Goal: Find specific page/section: Find specific page/section

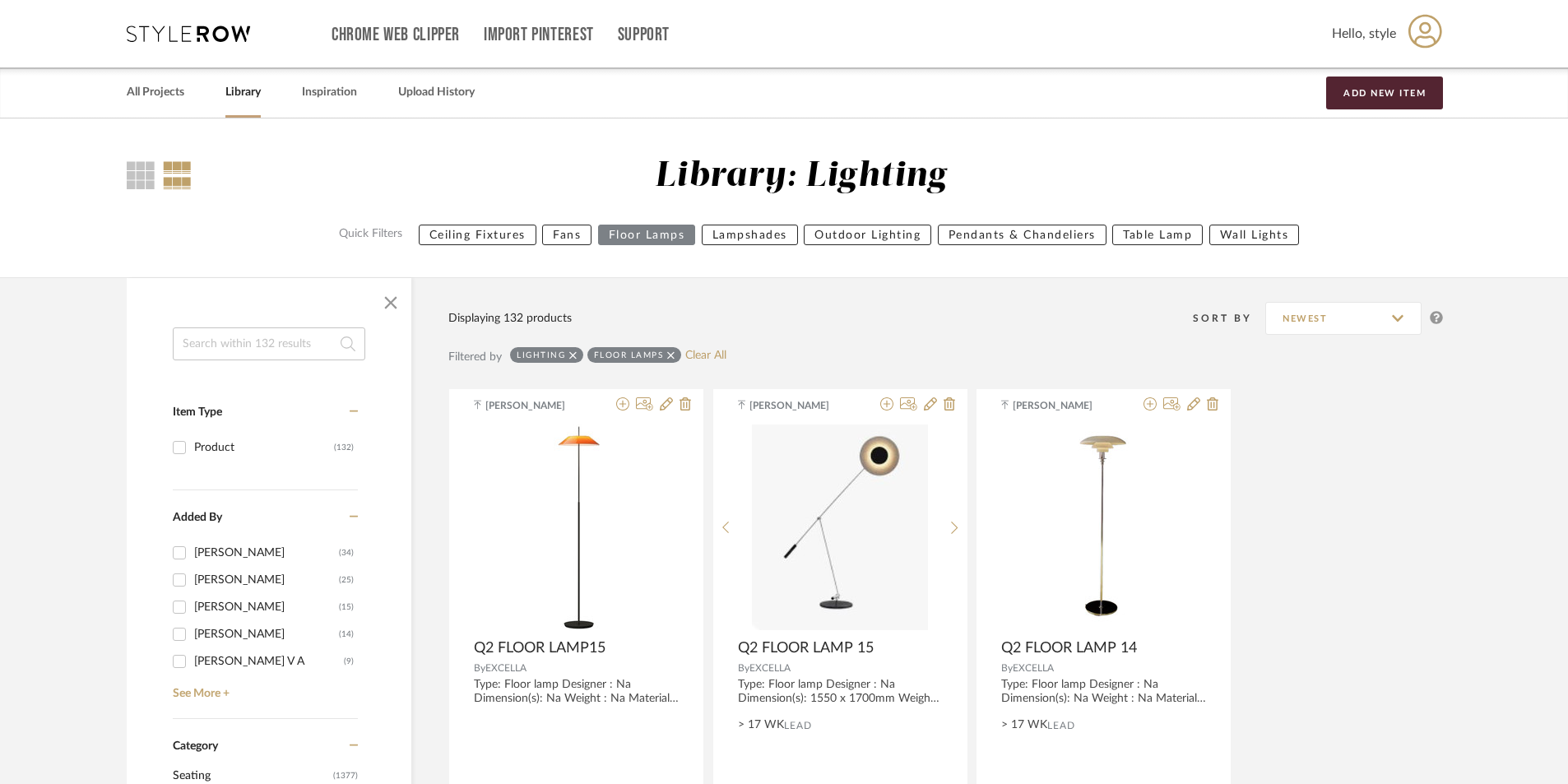
drag, startPoint x: 0, startPoint y: 0, endPoint x: 368, endPoint y: 115, distance: 385.6
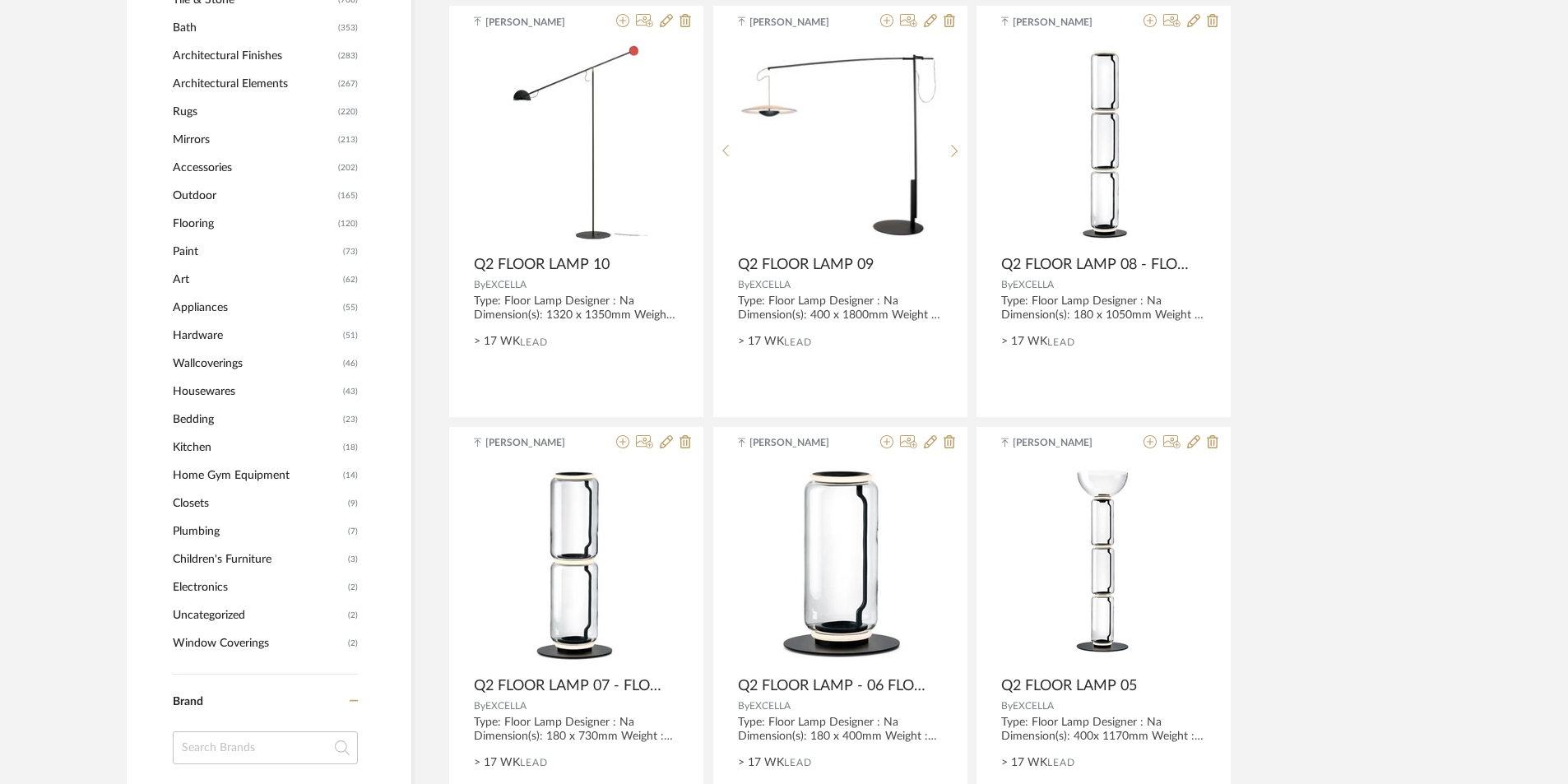
scroll to position [1234, 0]
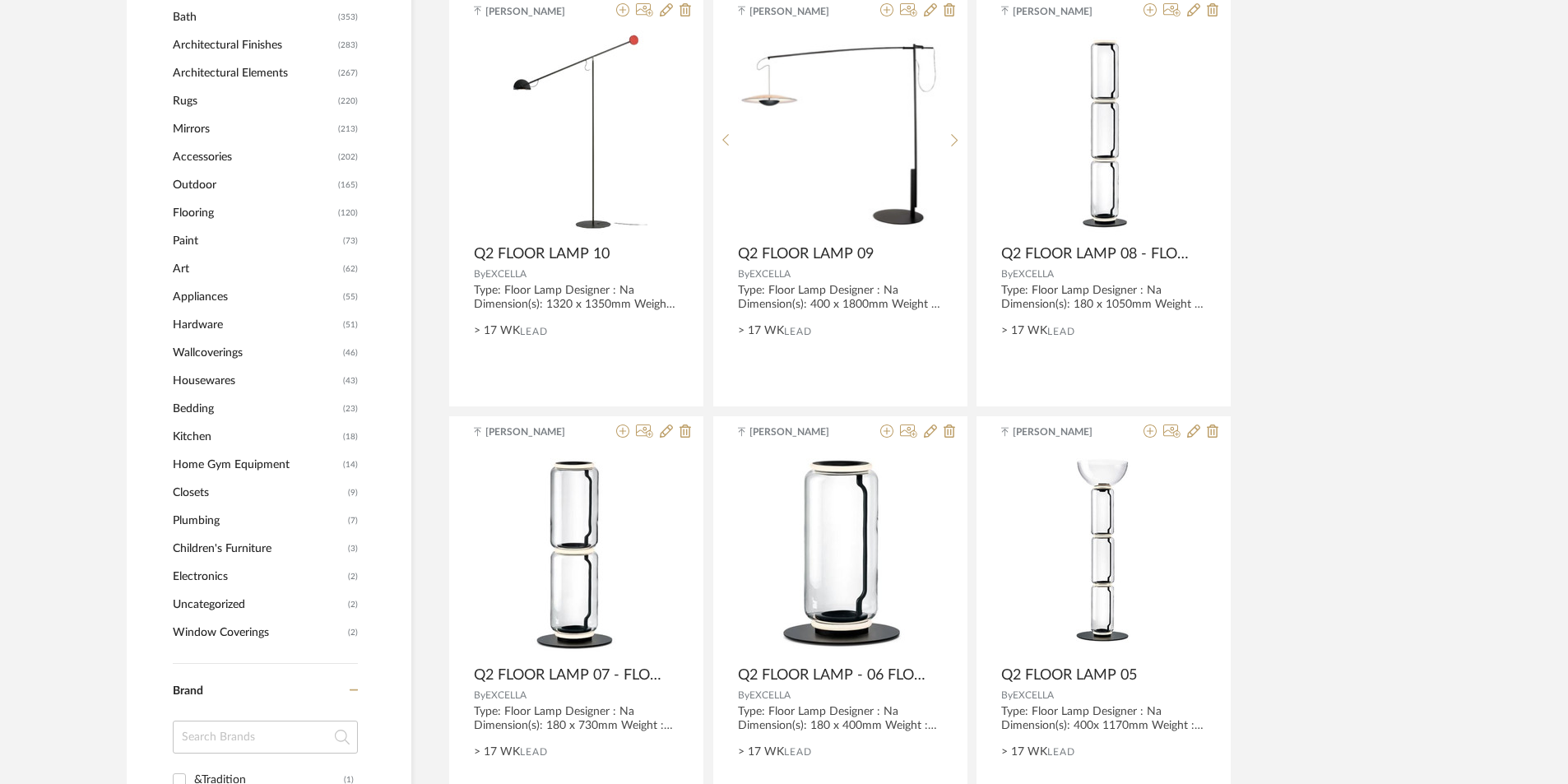
click at [197, 609] on span "Uncategorized" at bounding box center [258, 605] width 171 height 28
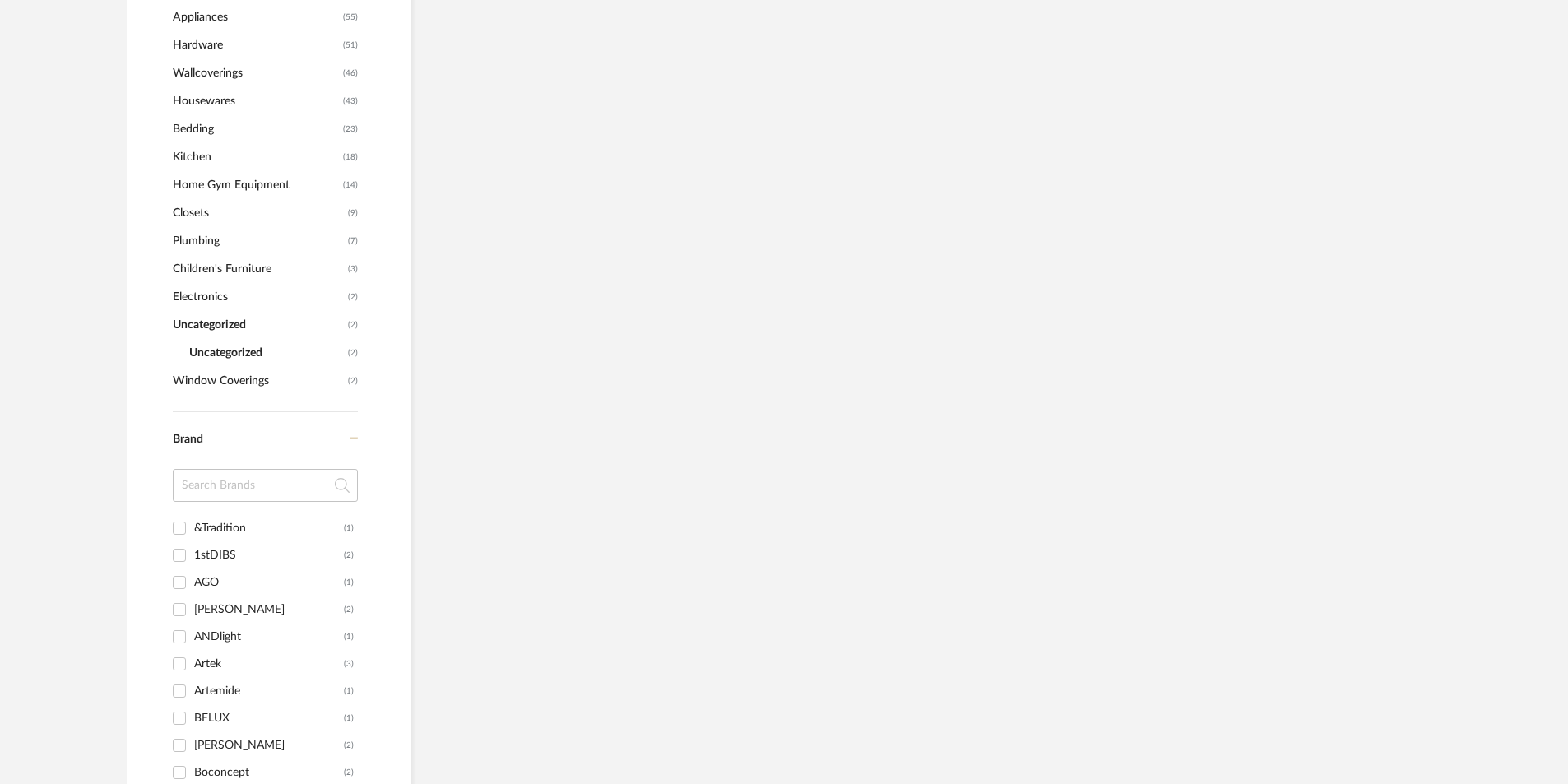
scroll to position [954, 0]
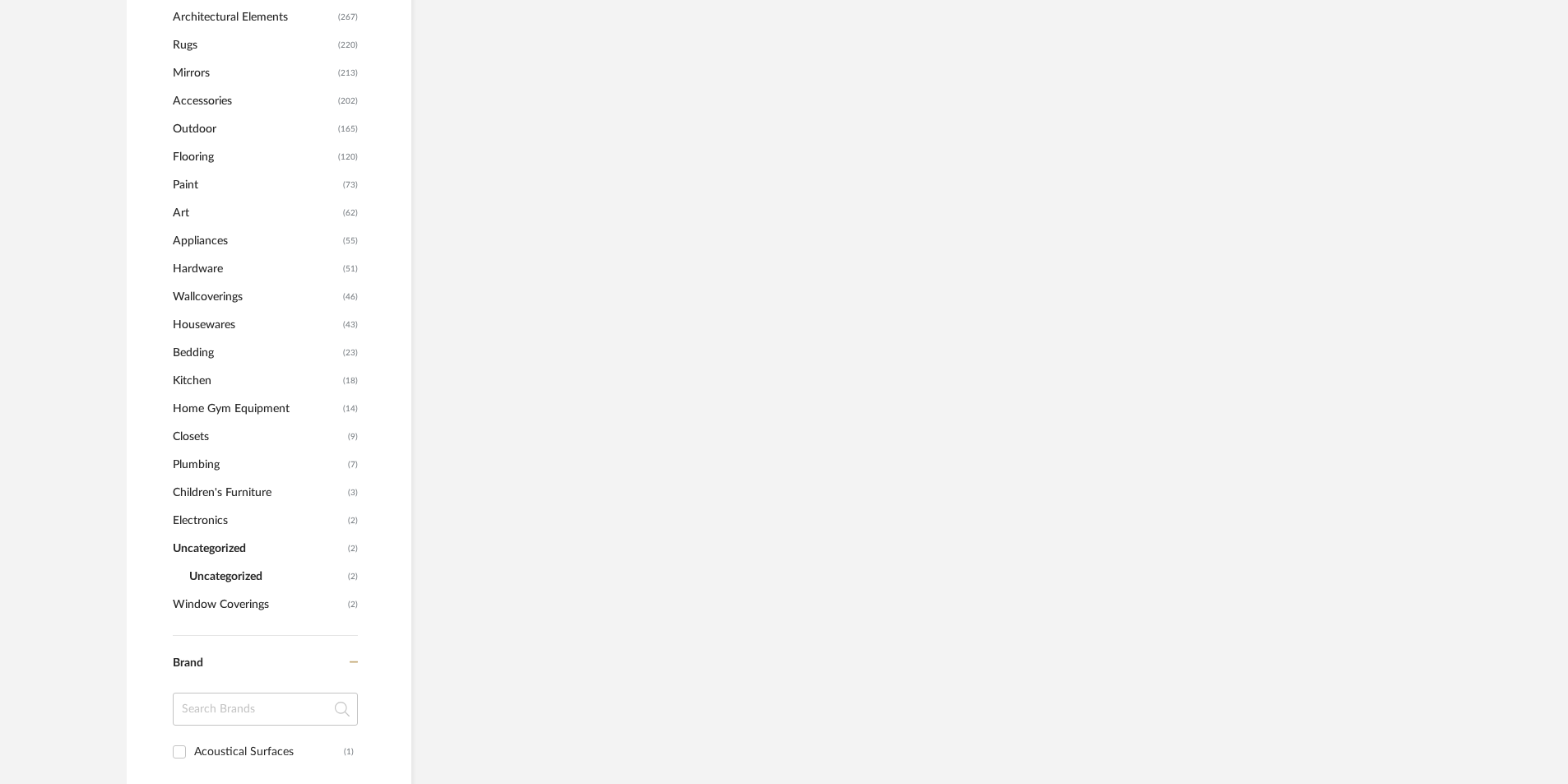
scroll to position [1070, 0]
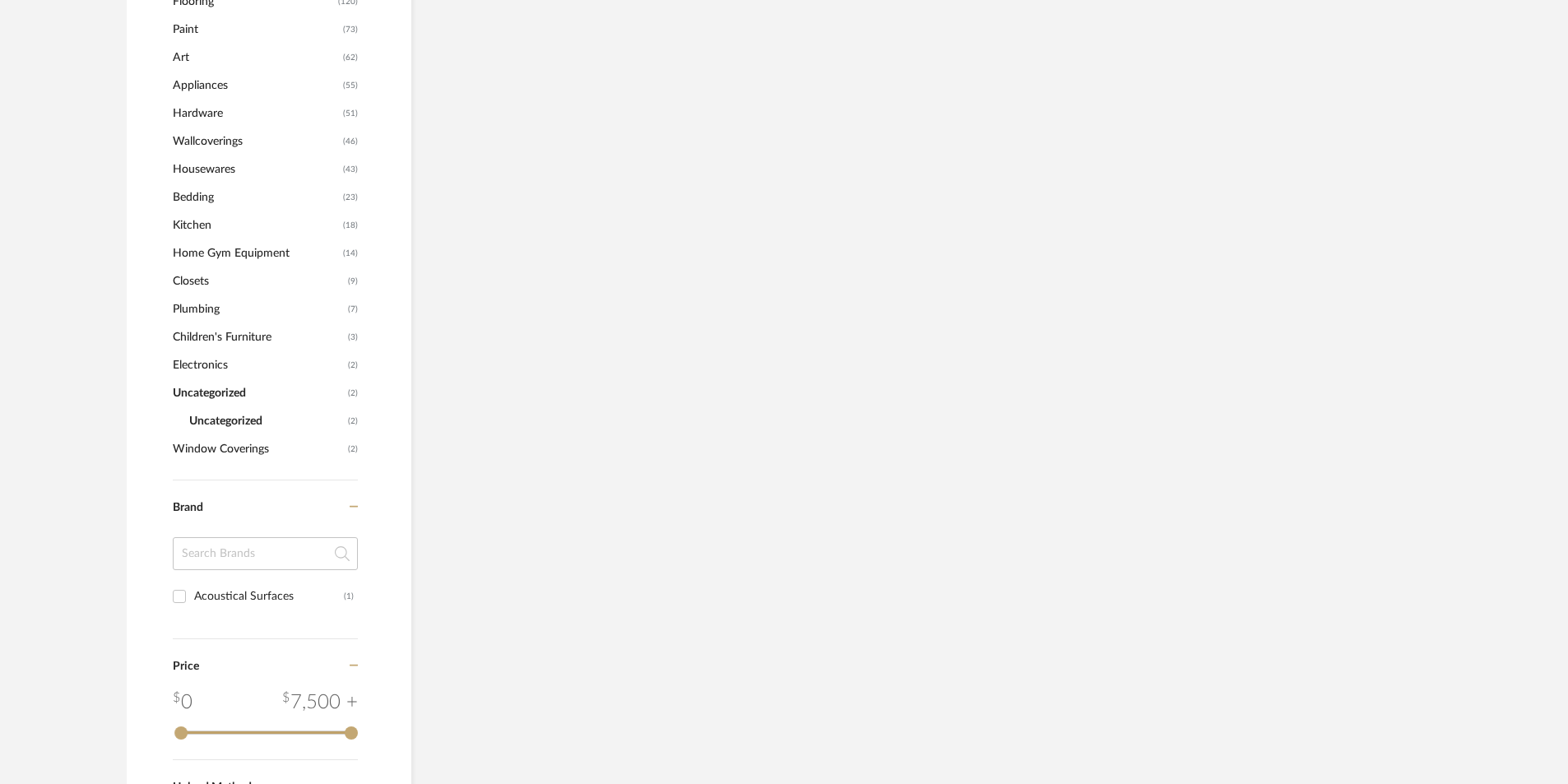
click at [211, 395] on span "Uncategorized" at bounding box center [258, 393] width 171 height 28
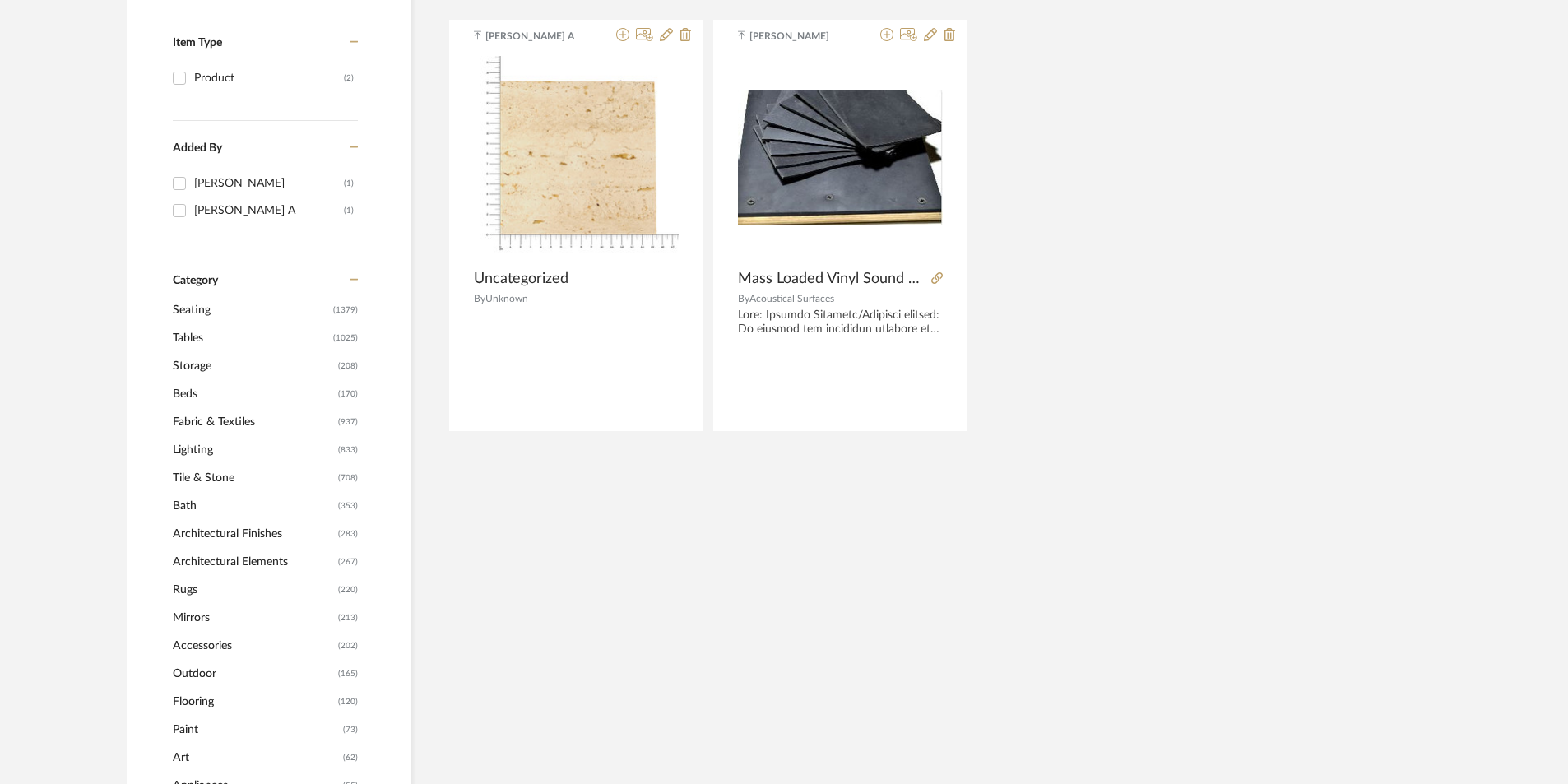
scroll to position [246, 0]
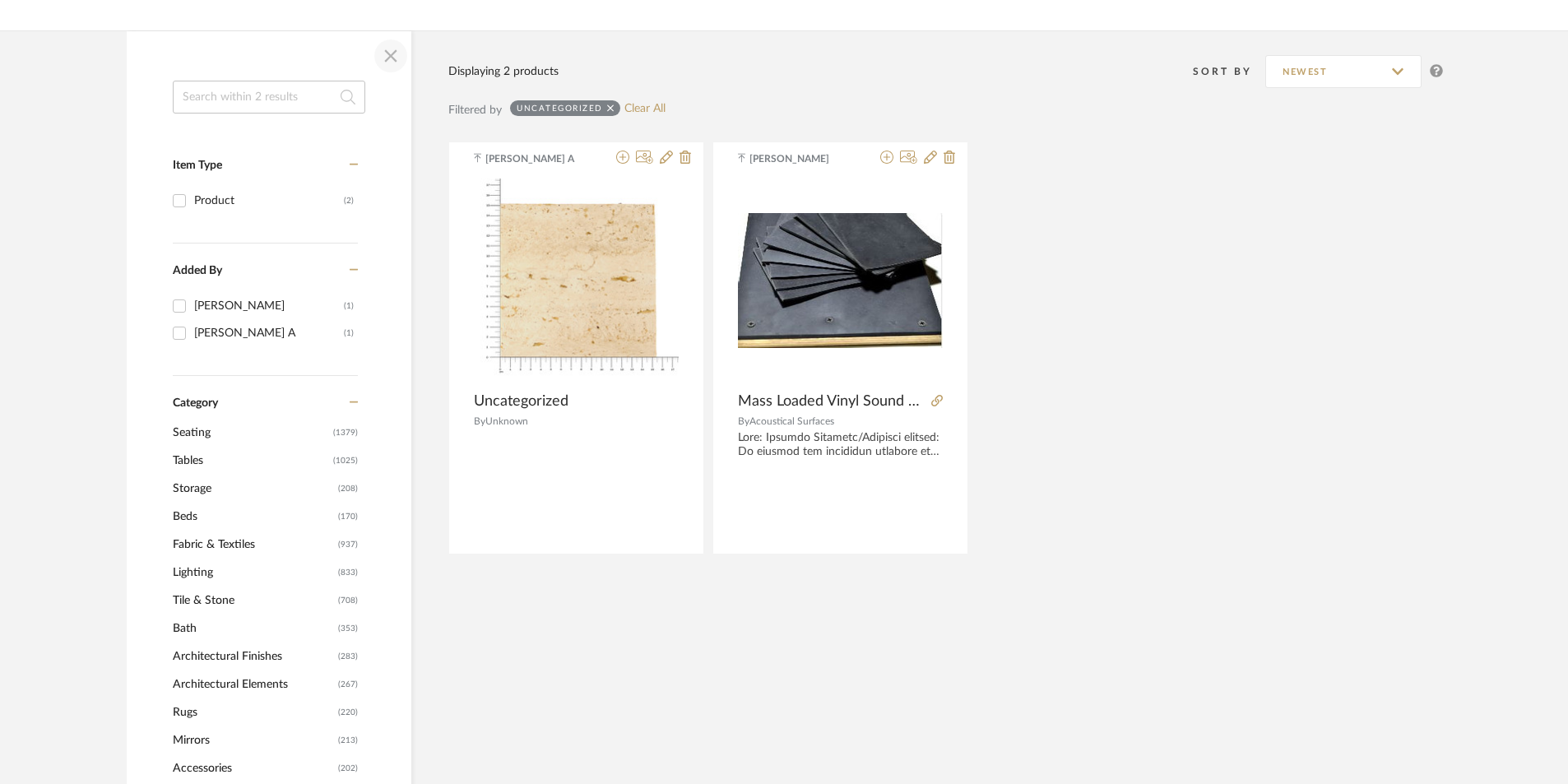
click at [392, 50] on span "button" at bounding box center [391, 56] width 40 height 40
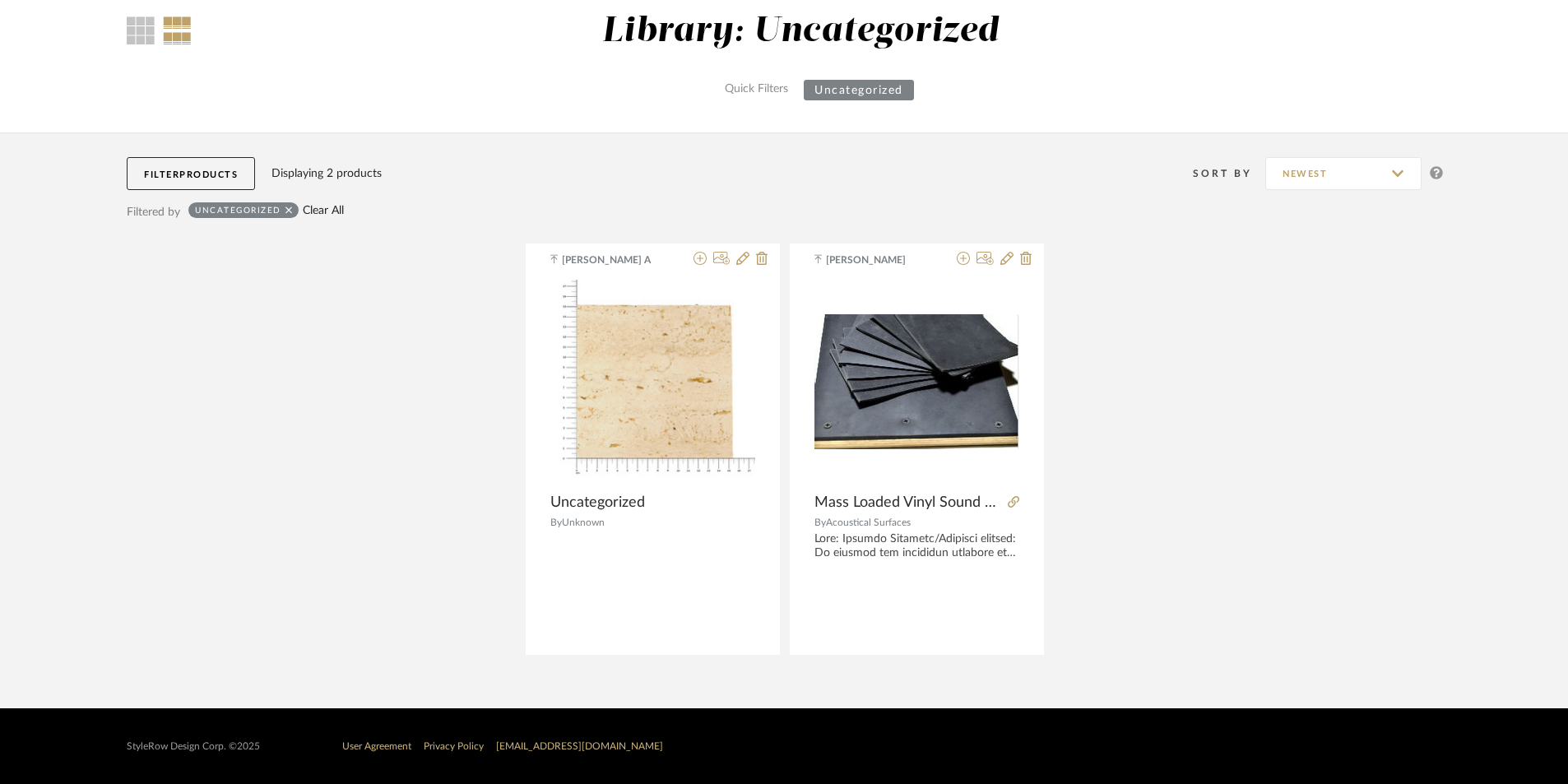
click at [319, 206] on link "Clear All" at bounding box center [324, 211] width 42 height 14
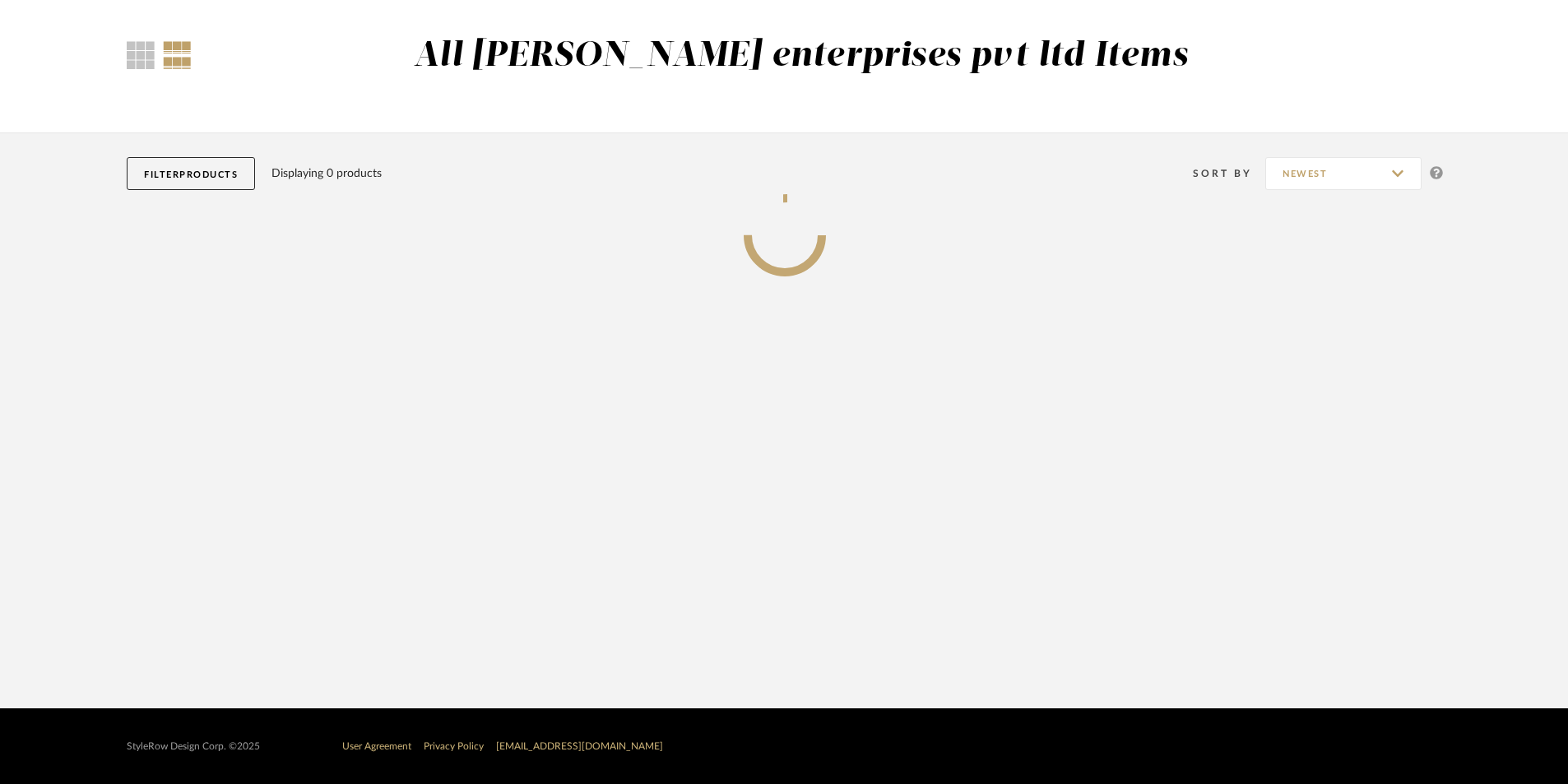
scroll to position [120, 0]
click at [214, 175] on span "Products" at bounding box center [208, 174] width 58 height 9
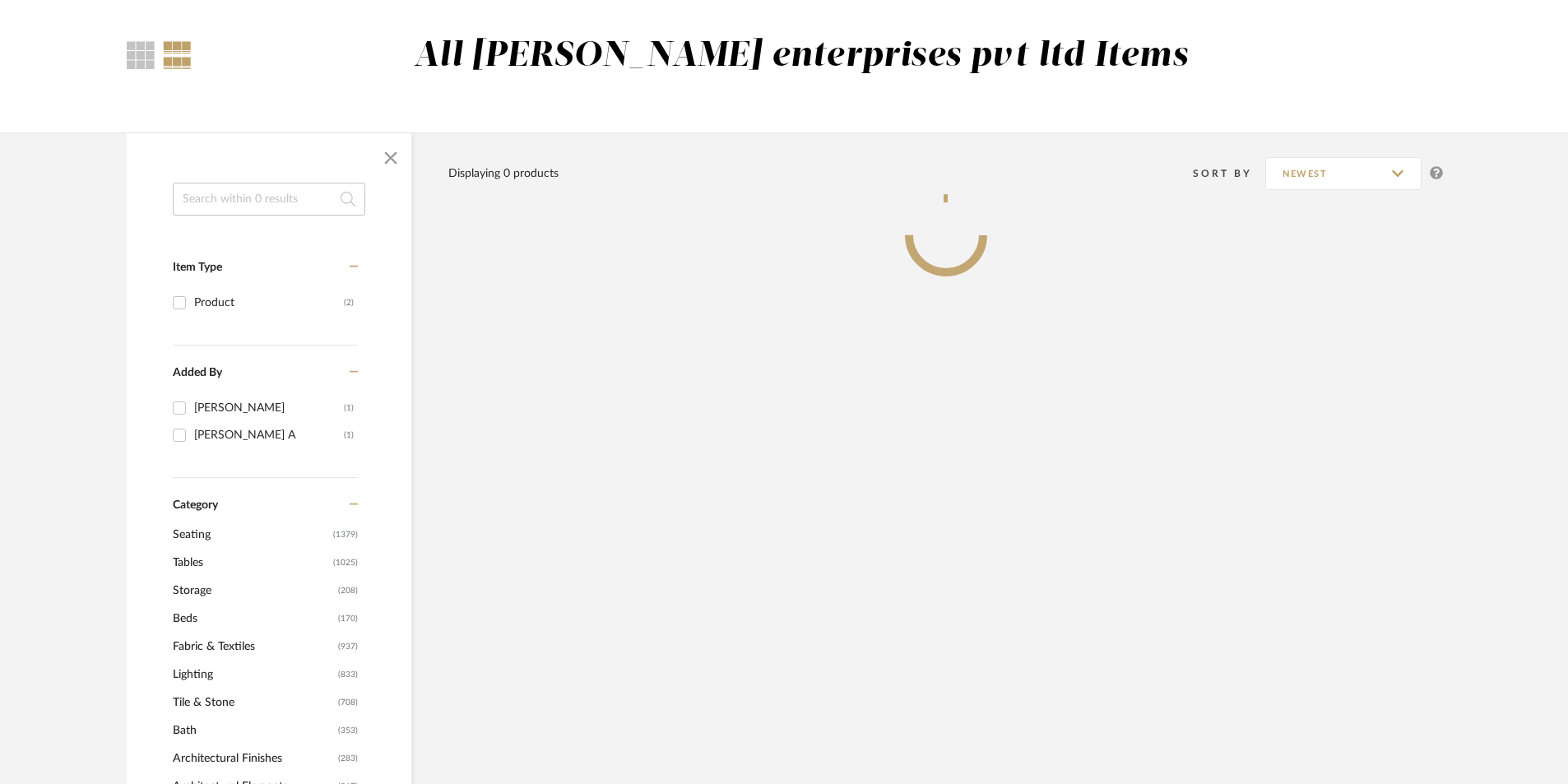
click at [230, 197] on input at bounding box center [269, 199] width 193 height 33
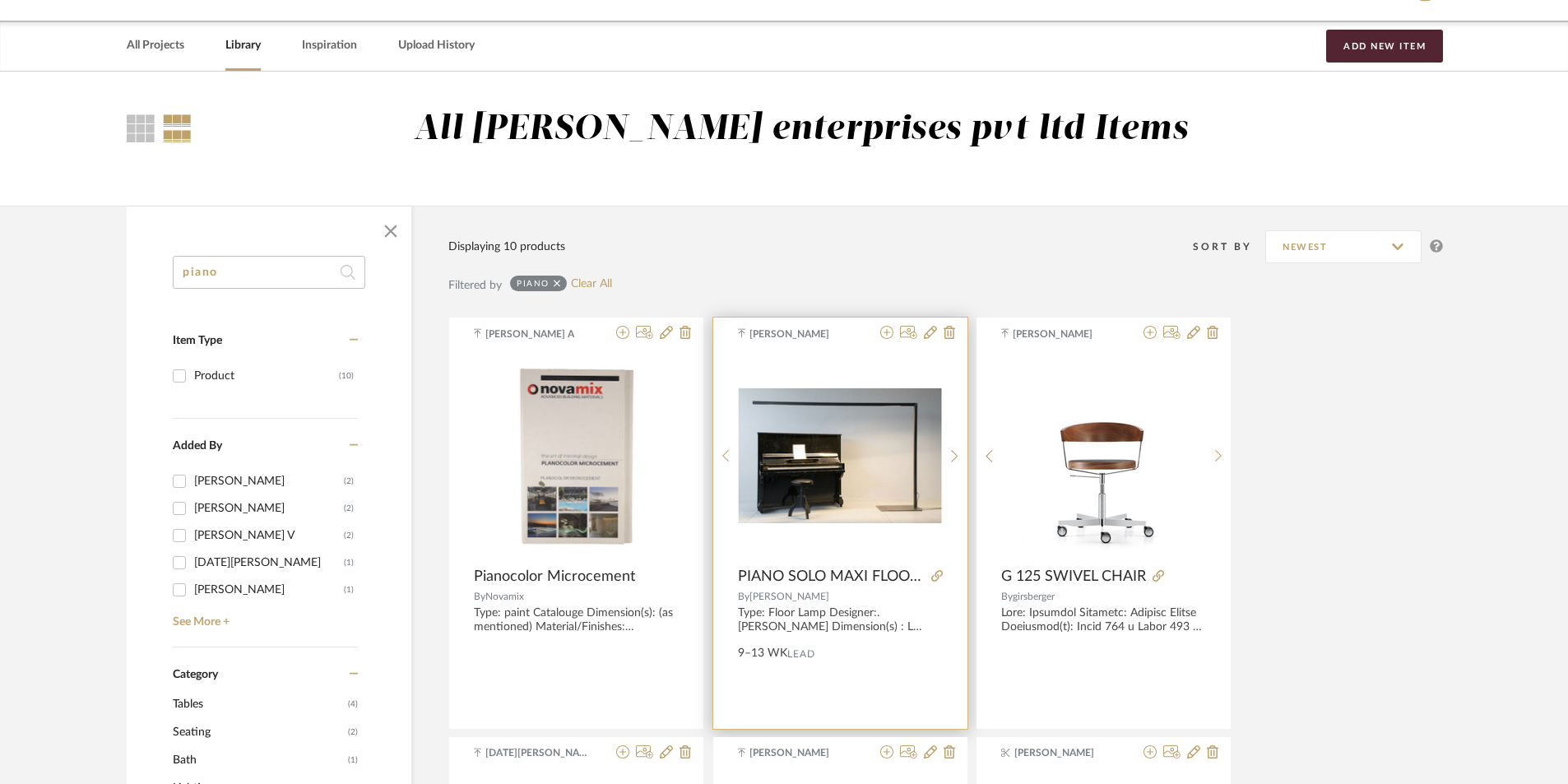
scroll to position [38, 0]
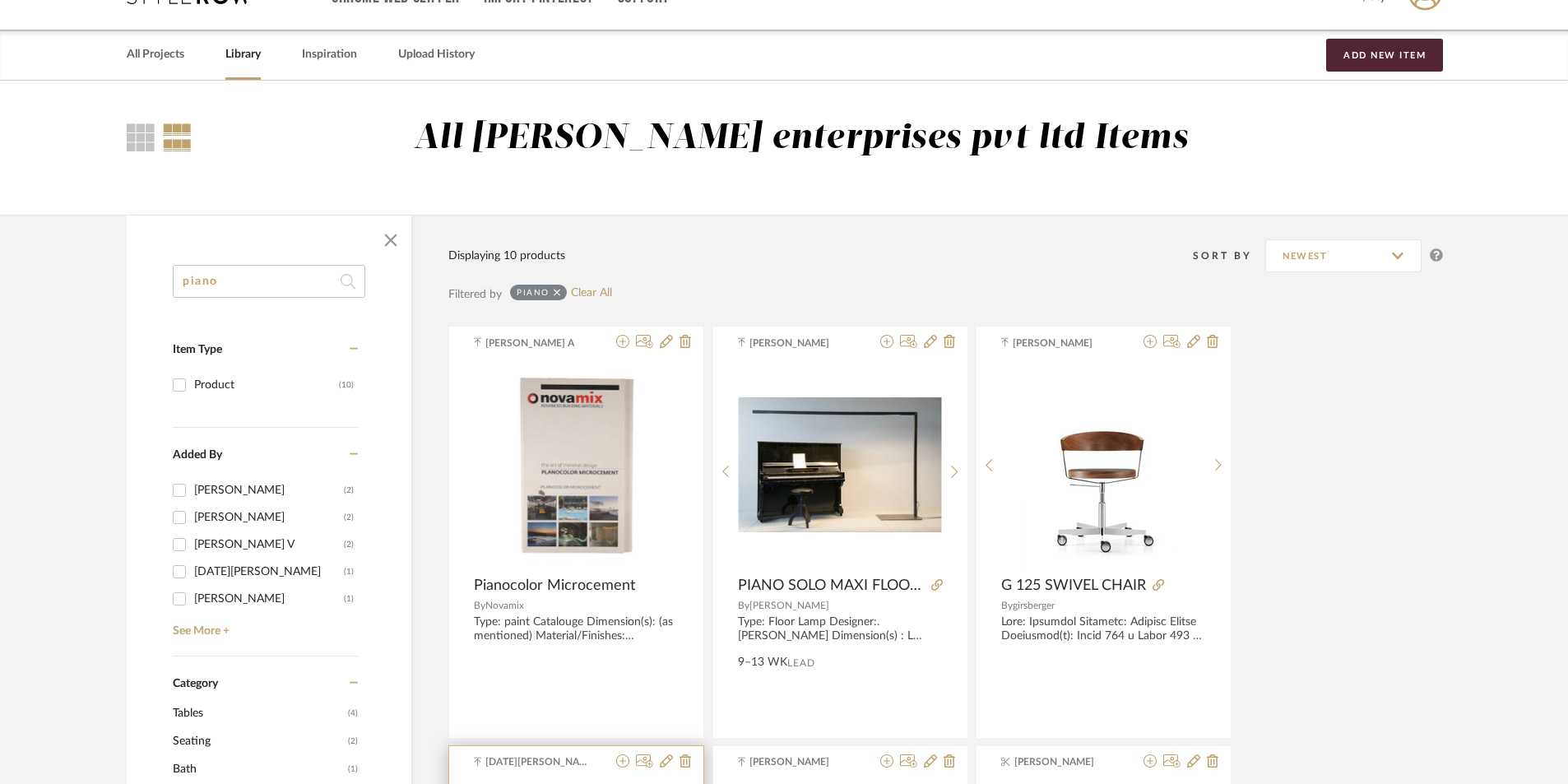
type input "piano"
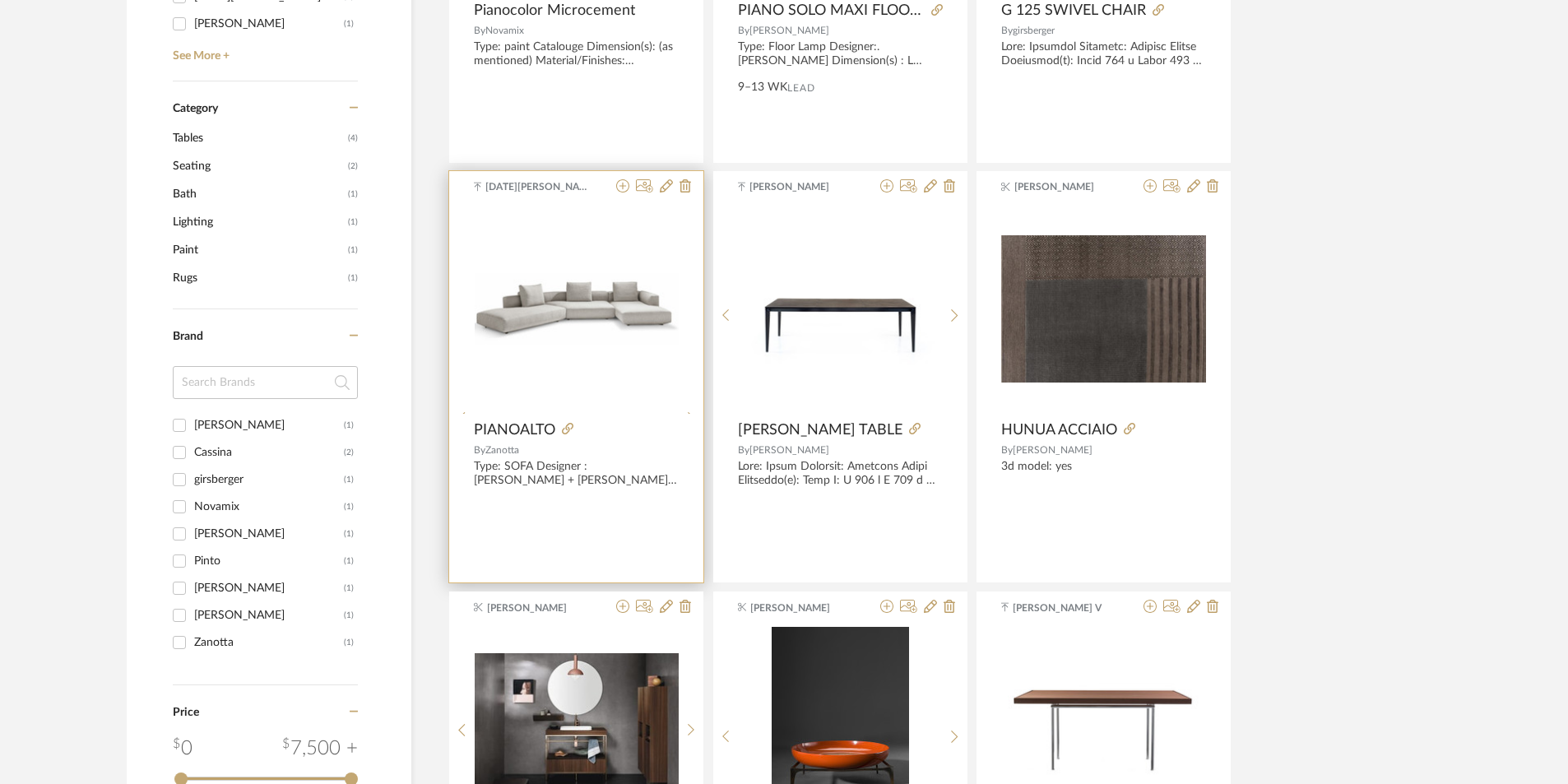
scroll to position [614, 0]
